Goal: Information Seeking & Learning: Learn about a topic

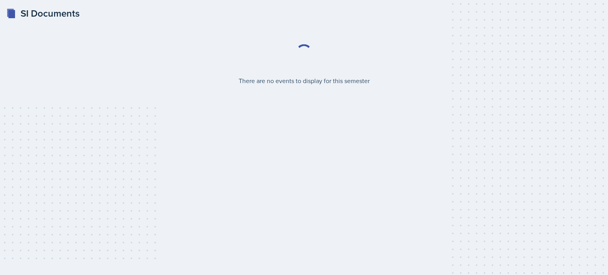
select select "2bed604d-1099-4043-b1bc-2365e8740244"
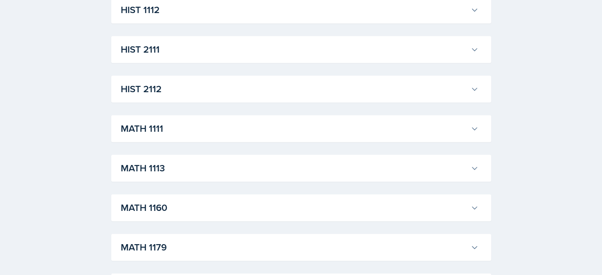
scroll to position [626, 0]
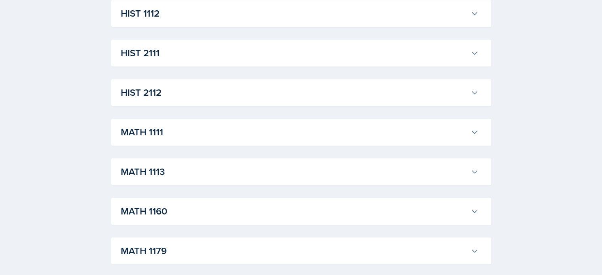
click at [193, 134] on h3 "MATH 1111" at bounding box center [294, 132] width 347 height 14
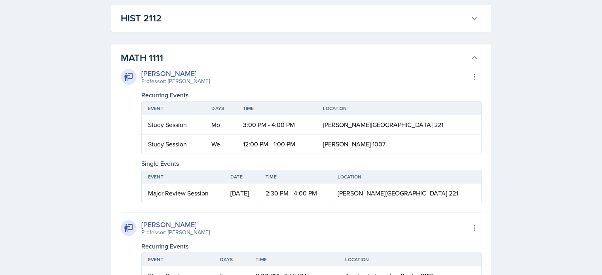
scroll to position [705, 0]
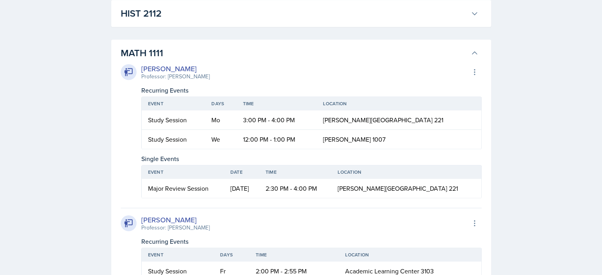
click at [237, 50] on h3 "MATH 1111" at bounding box center [294, 53] width 347 height 14
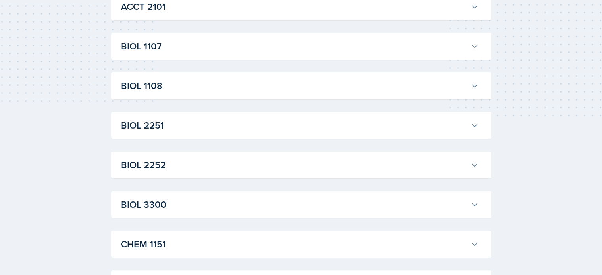
scroll to position [151, 0]
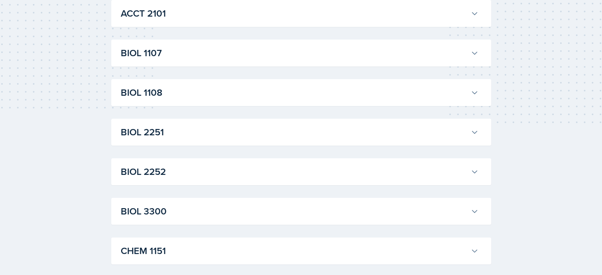
click at [228, 57] on h3 "BIOL 1107" at bounding box center [294, 53] width 347 height 14
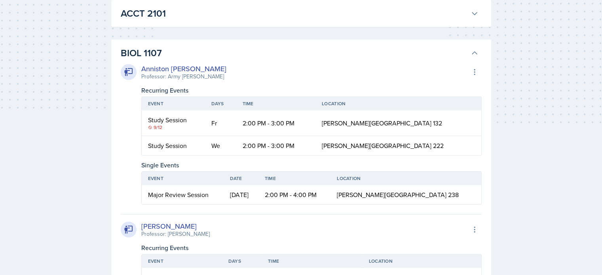
click at [231, 52] on h3 "BIOL 1107" at bounding box center [294, 53] width 347 height 14
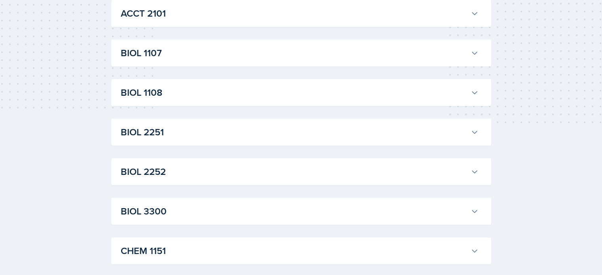
click at [228, 90] on h3 "BIOL 1108" at bounding box center [294, 93] width 347 height 14
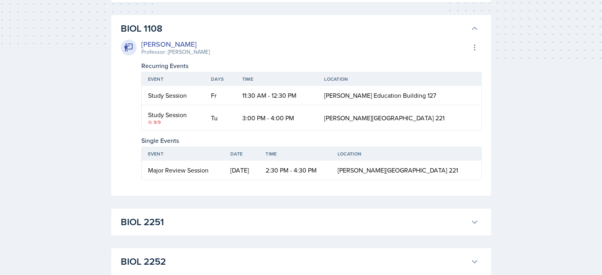
scroll to position [191, 0]
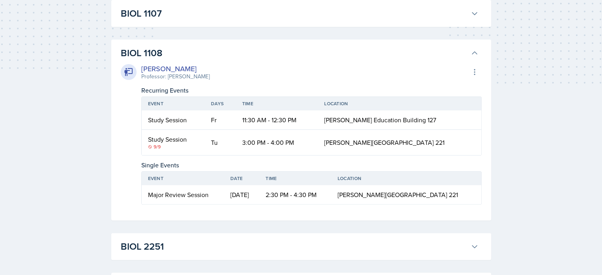
click at [228, 51] on h3 "BIOL 1108" at bounding box center [294, 53] width 347 height 14
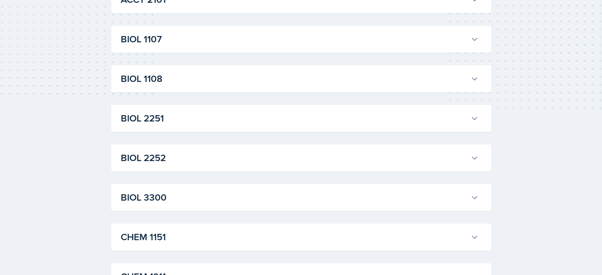
scroll to position [151, 0]
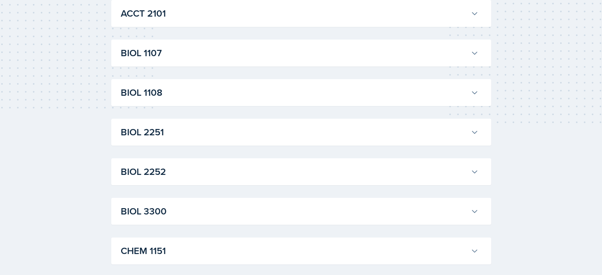
click at [228, 50] on h3 "BIOL 1107" at bounding box center [294, 53] width 347 height 14
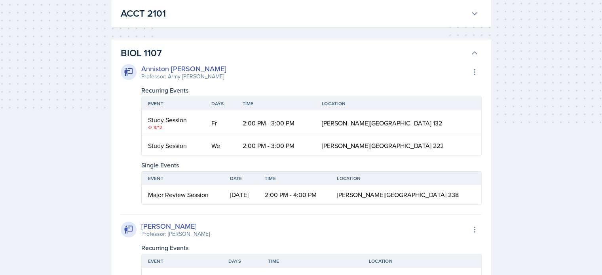
click at [228, 50] on h3 "BIOL 1107" at bounding box center [294, 53] width 347 height 14
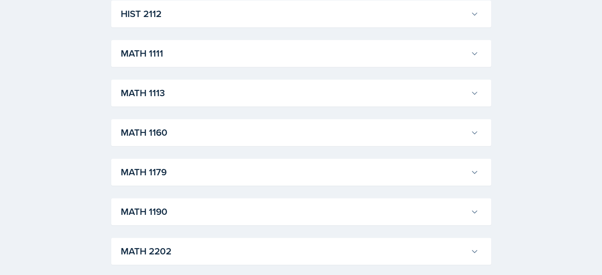
scroll to position [705, 0]
click at [228, 50] on h3 "MATH 1111" at bounding box center [294, 53] width 347 height 14
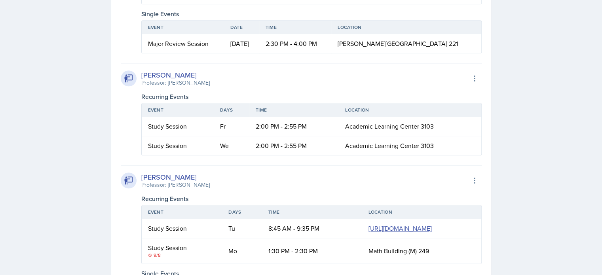
scroll to position [864, 0]
